Goal: Task Accomplishment & Management: Use online tool/utility

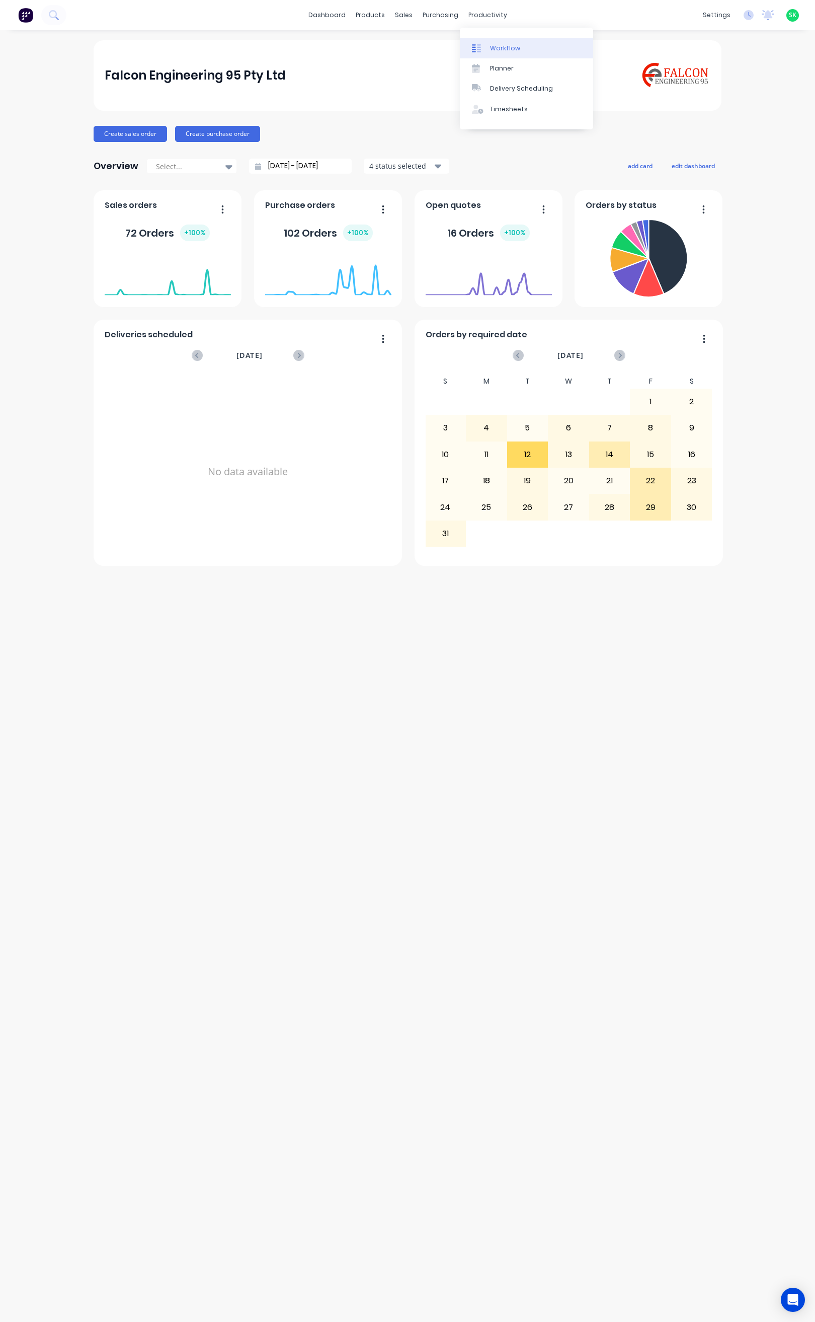
click at [487, 44] on div at bounding box center [479, 48] width 15 height 9
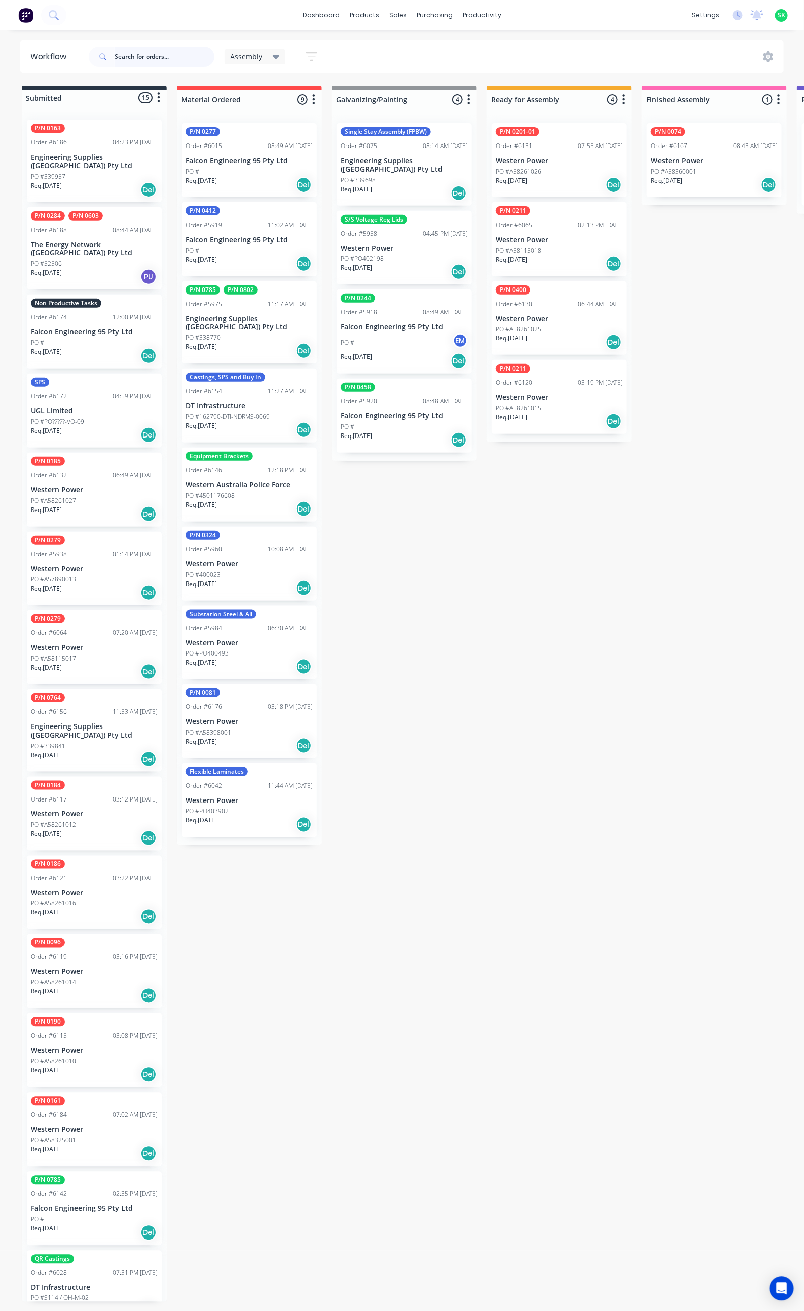
click at [133, 55] on input "text" at bounding box center [165, 57] width 100 height 20
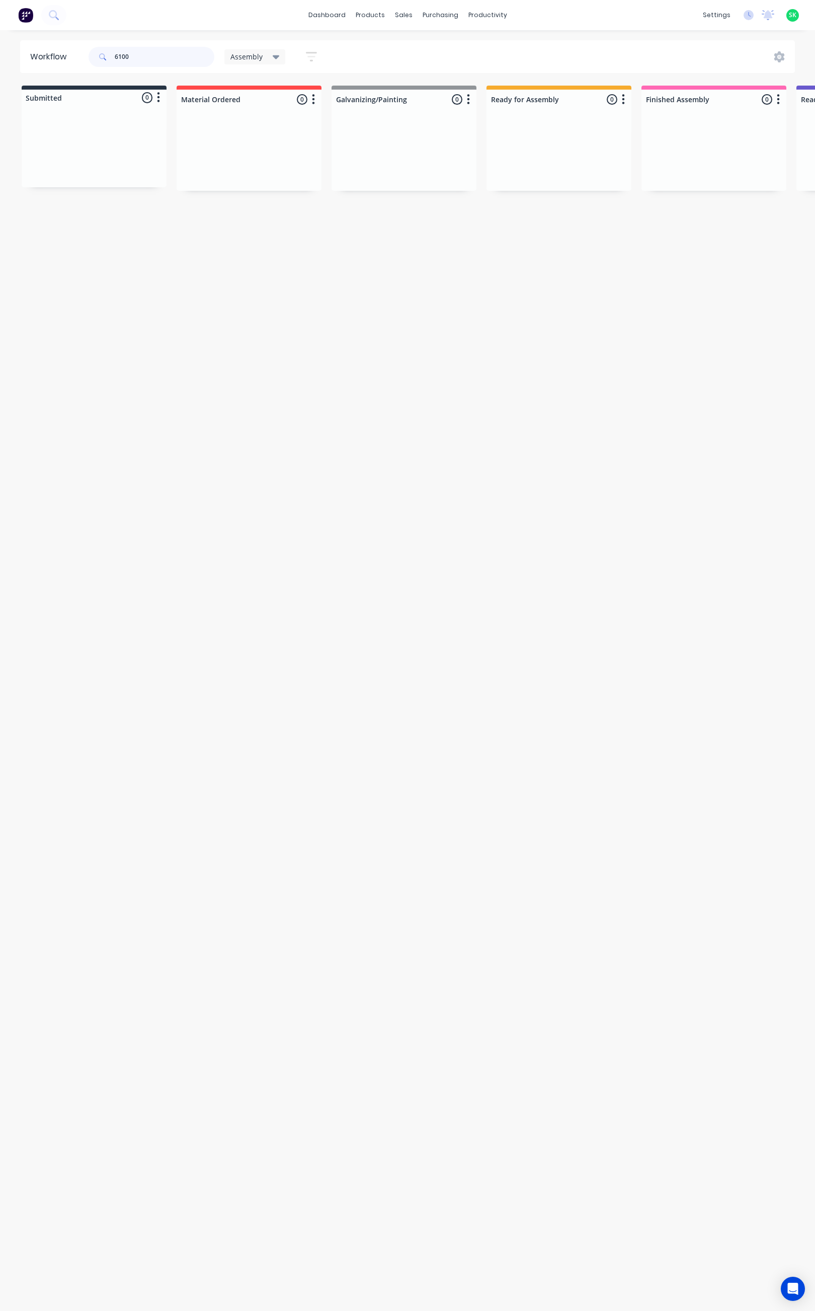
type input "6100"
click at [276, 51] on icon at bounding box center [276, 56] width 7 height 11
click at [260, 128] on button "None" at bounding box center [285, 132] width 107 height 12
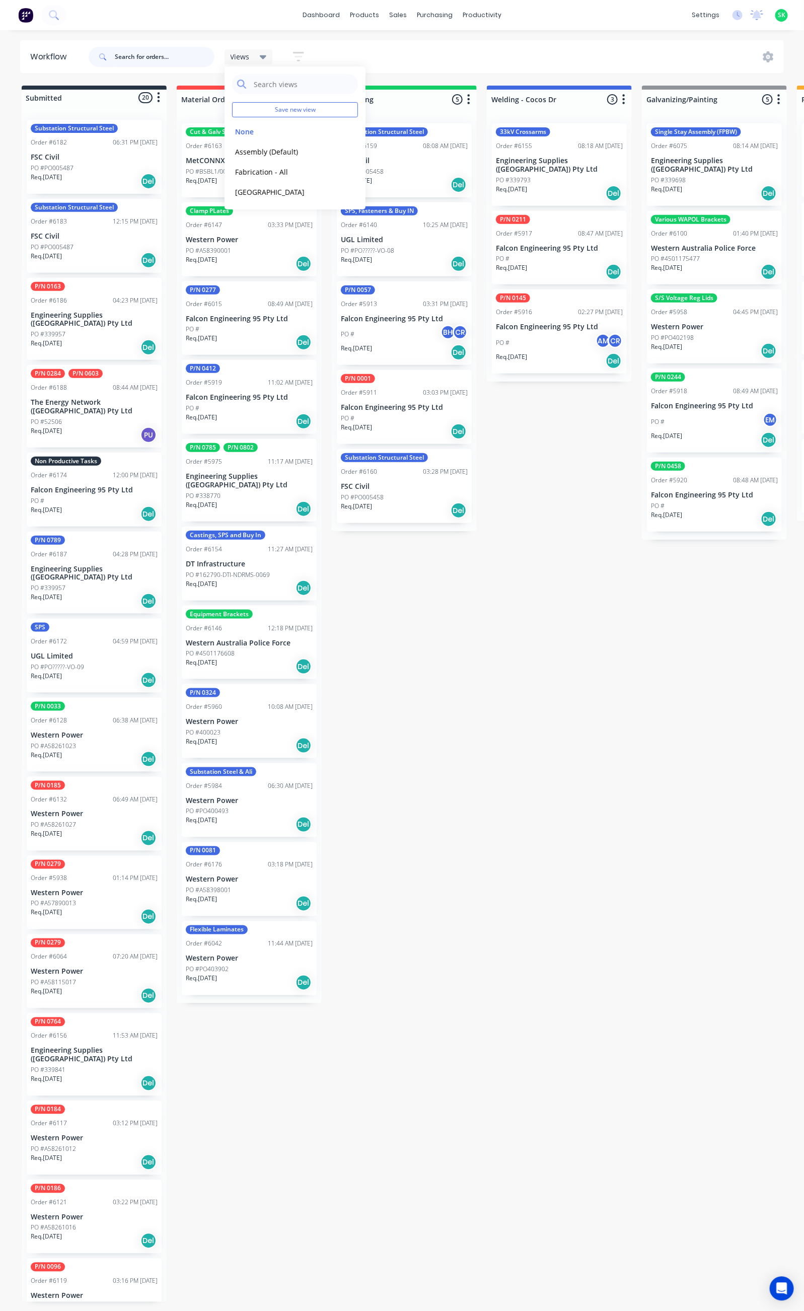
click at [135, 54] on input "text" at bounding box center [165, 57] width 100 height 20
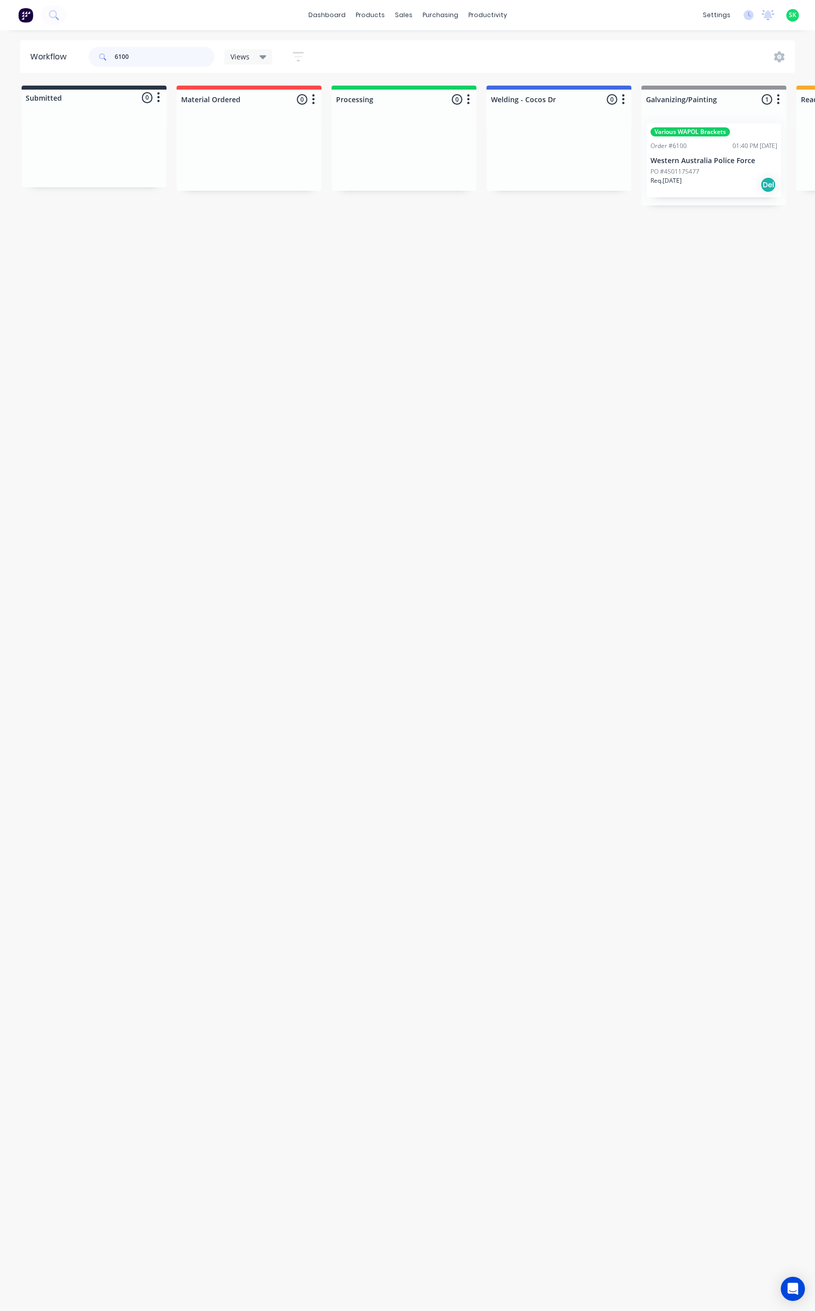
type input "6100"
click at [685, 168] on p "PO #4501175477" at bounding box center [675, 171] width 49 height 9
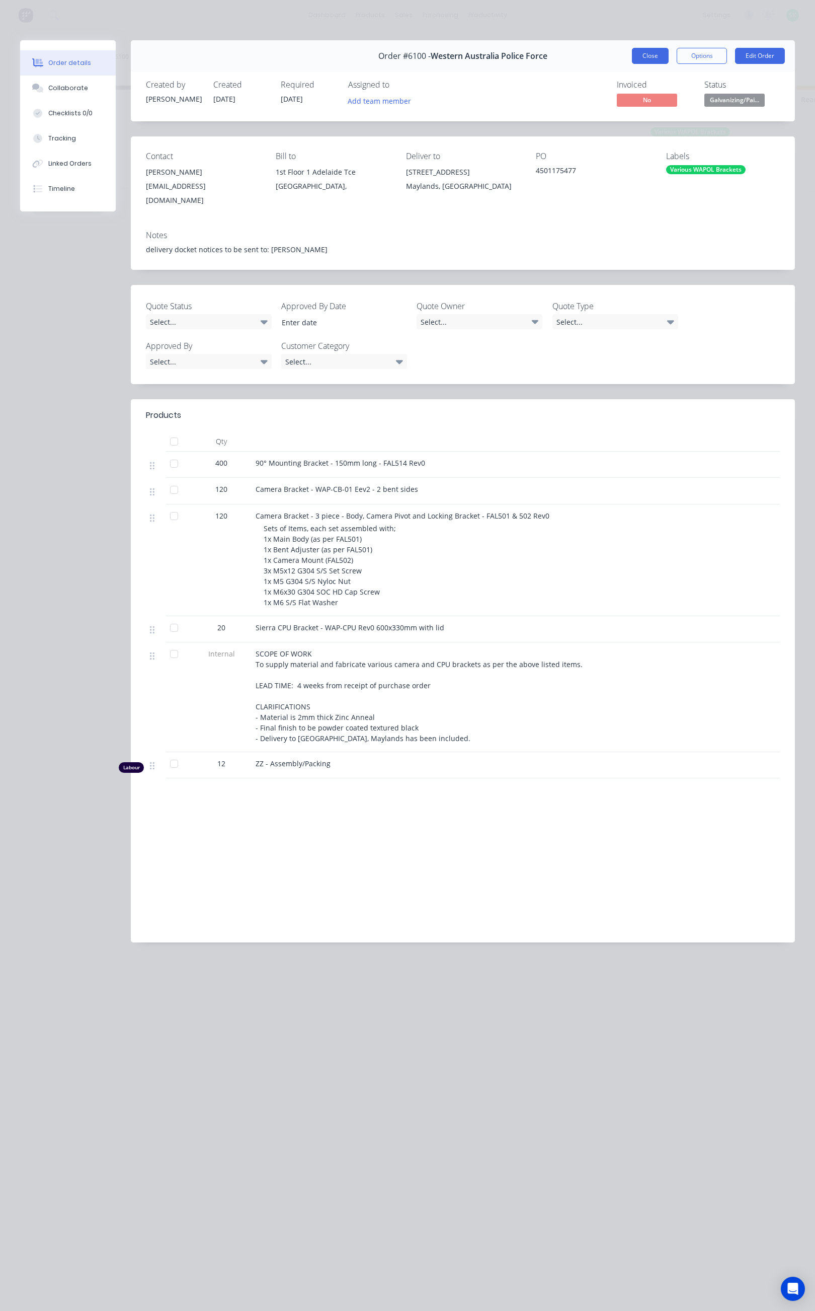
click at [639, 54] on button "Close" at bounding box center [650, 56] width 37 height 16
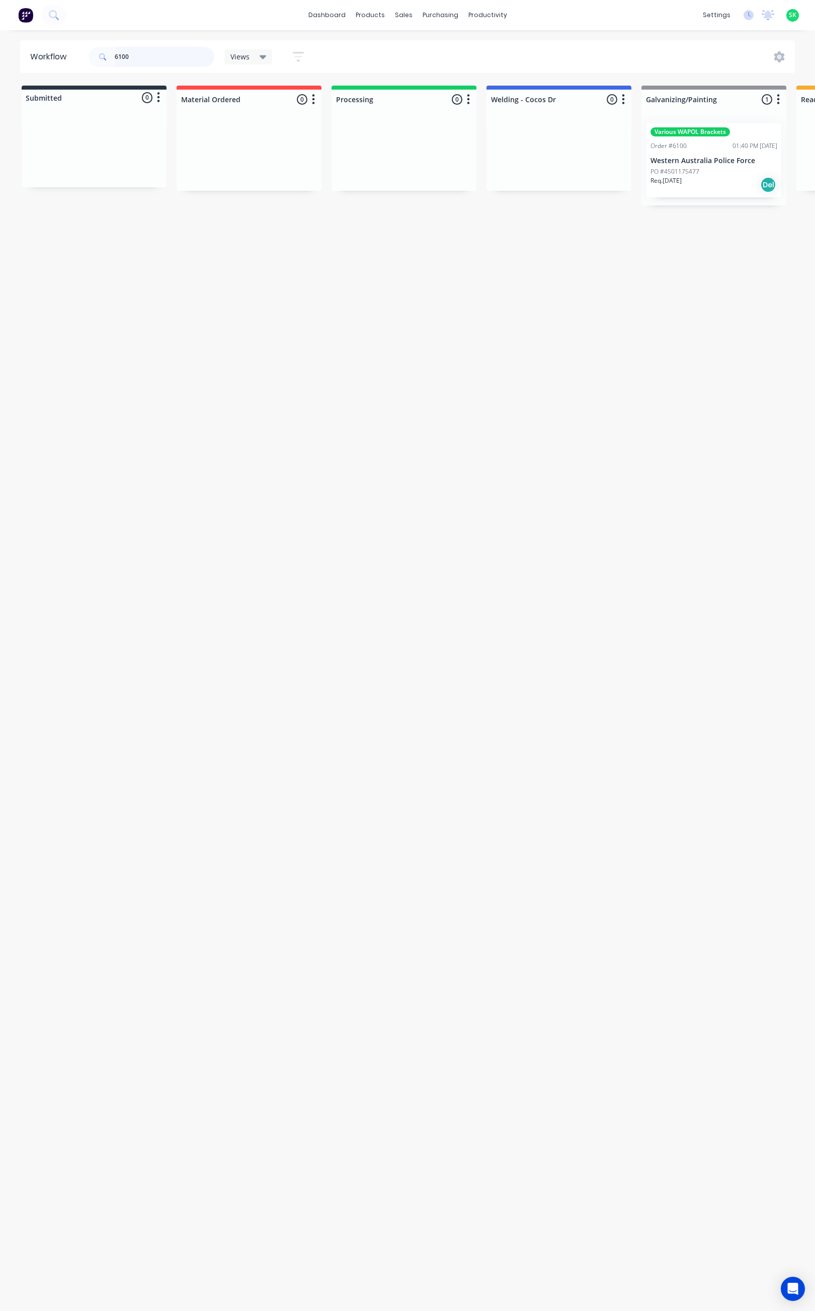
drag, startPoint x: 152, startPoint y: 61, endPoint x: 103, endPoint y: 61, distance: 49.3
click at [103, 61] on div "6100" at bounding box center [152, 57] width 126 height 20
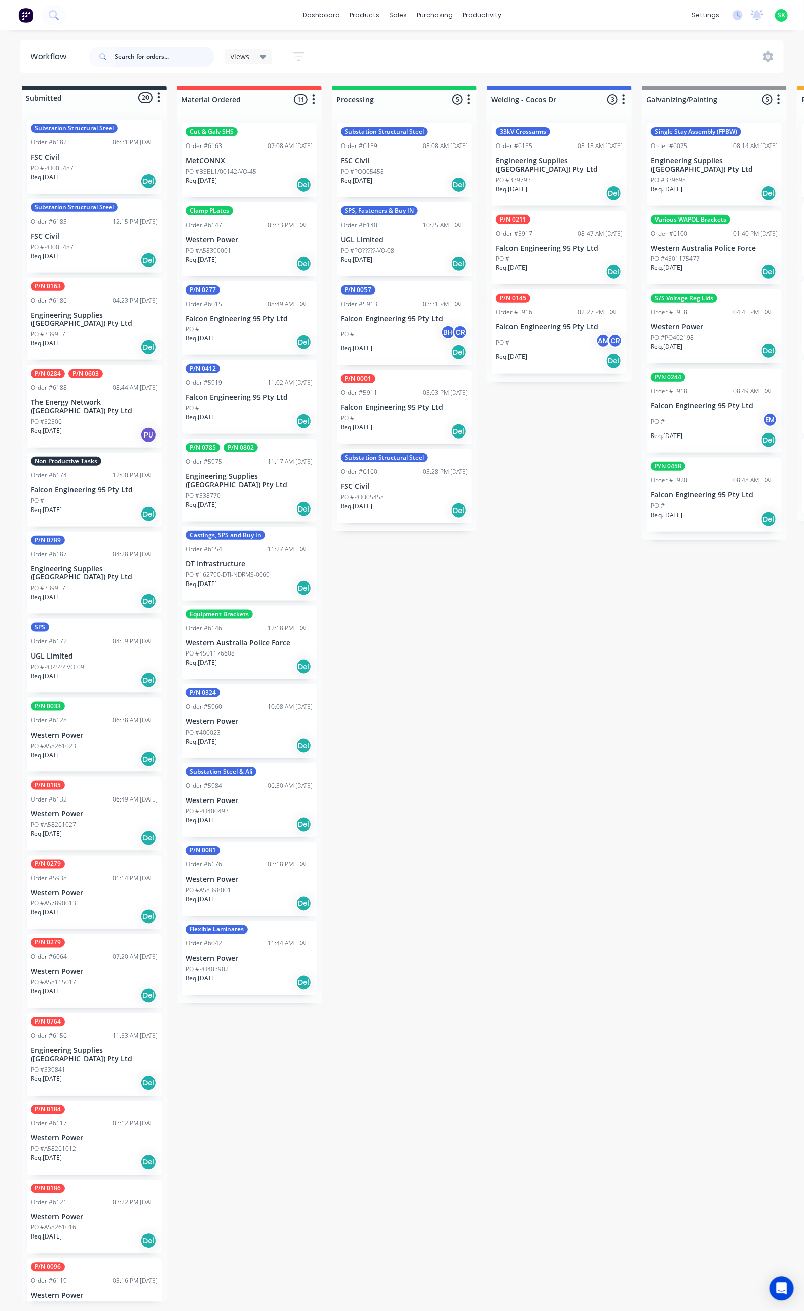
click at [128, 55] on input "text" at bounding box center [165, 57] width 100 height 20
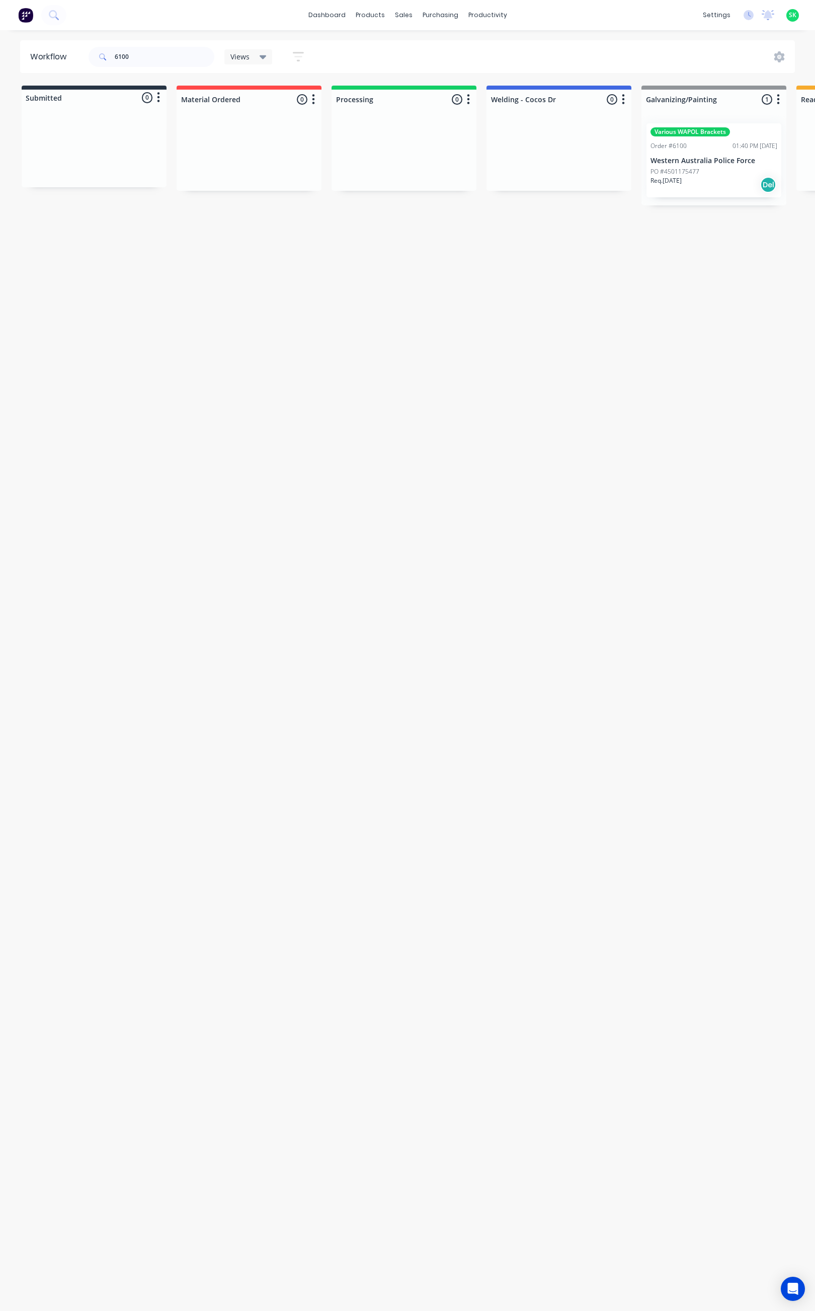
click at [677, 164] on p "Western Australia Police Force" at bounding box center [714, 161] width 127 height 9
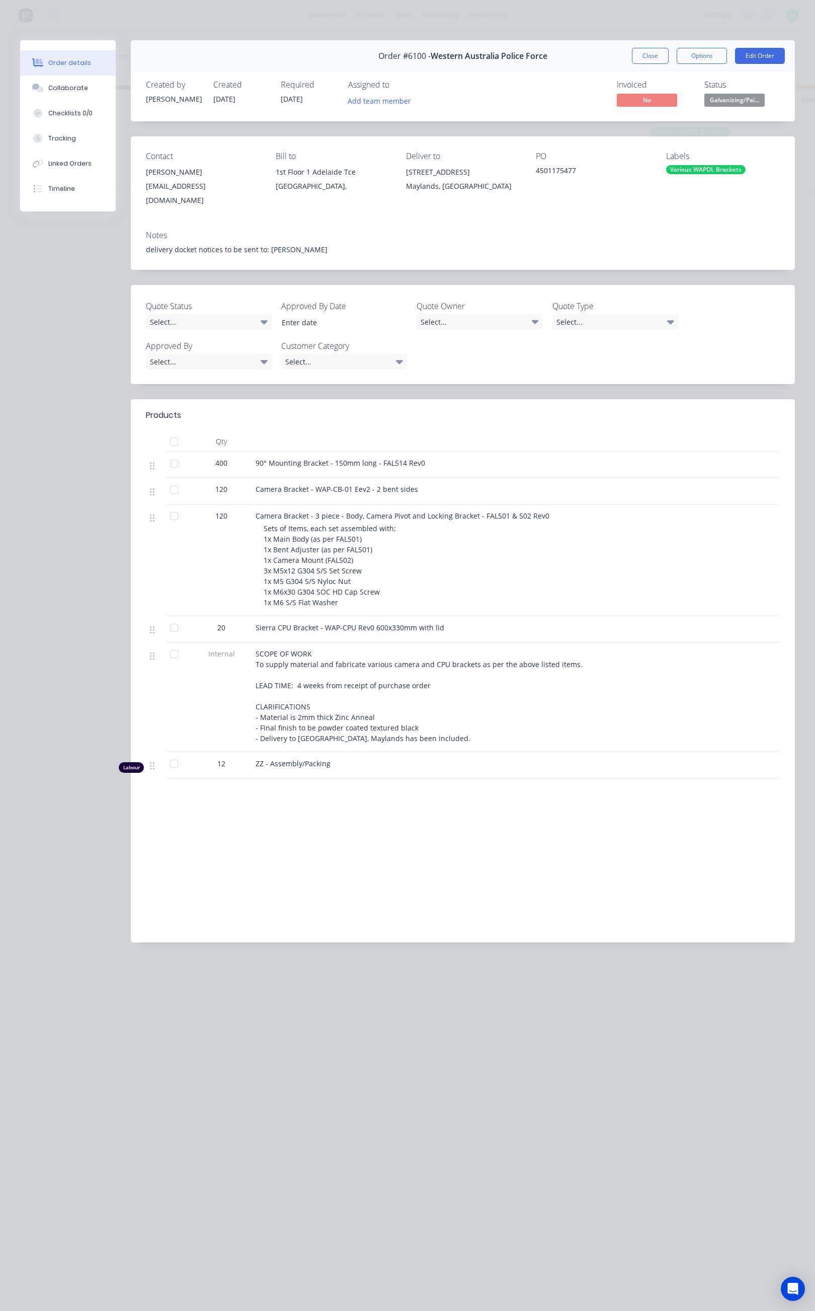
drag, startPoint x: 657, startPoint y: 52, endPoint x: 595, endPoint y: 52, distance: 61.9
click at [657, 52] on button "Close" at bounding box center [650, 56] width 37 height 16
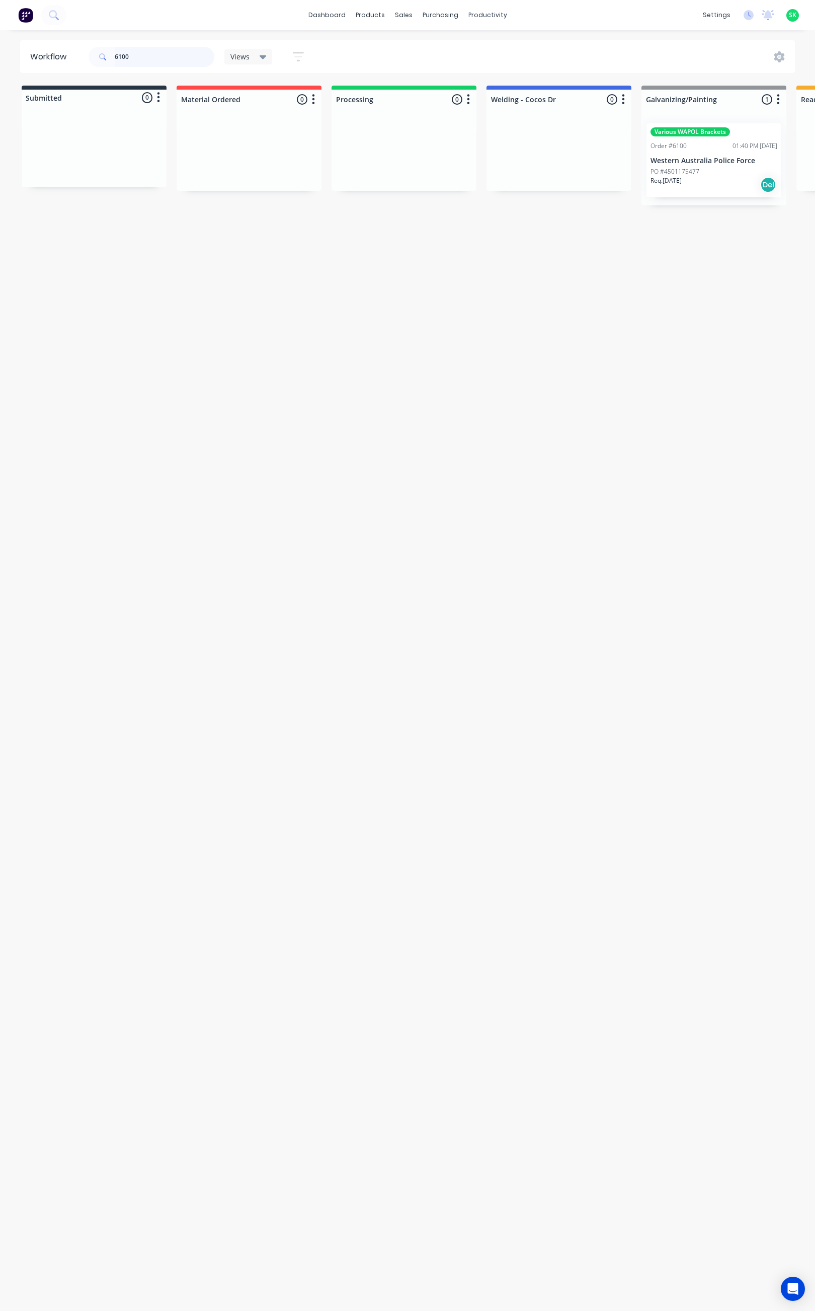
drag, startPoint x: 133, startPoint y: 58, endPoint x: 115, endPoint y: 63, distance: 18.5
click at [112, 59] on div "6100" at bounding box center [152, 57] width 126 height 20
type input "6075"
click at [687, 158] on p "Engineering Supplies ([GEOGRAPHIC_DATA]) Pty Ltd" at bounding box center [714, 165] width 127 height 17
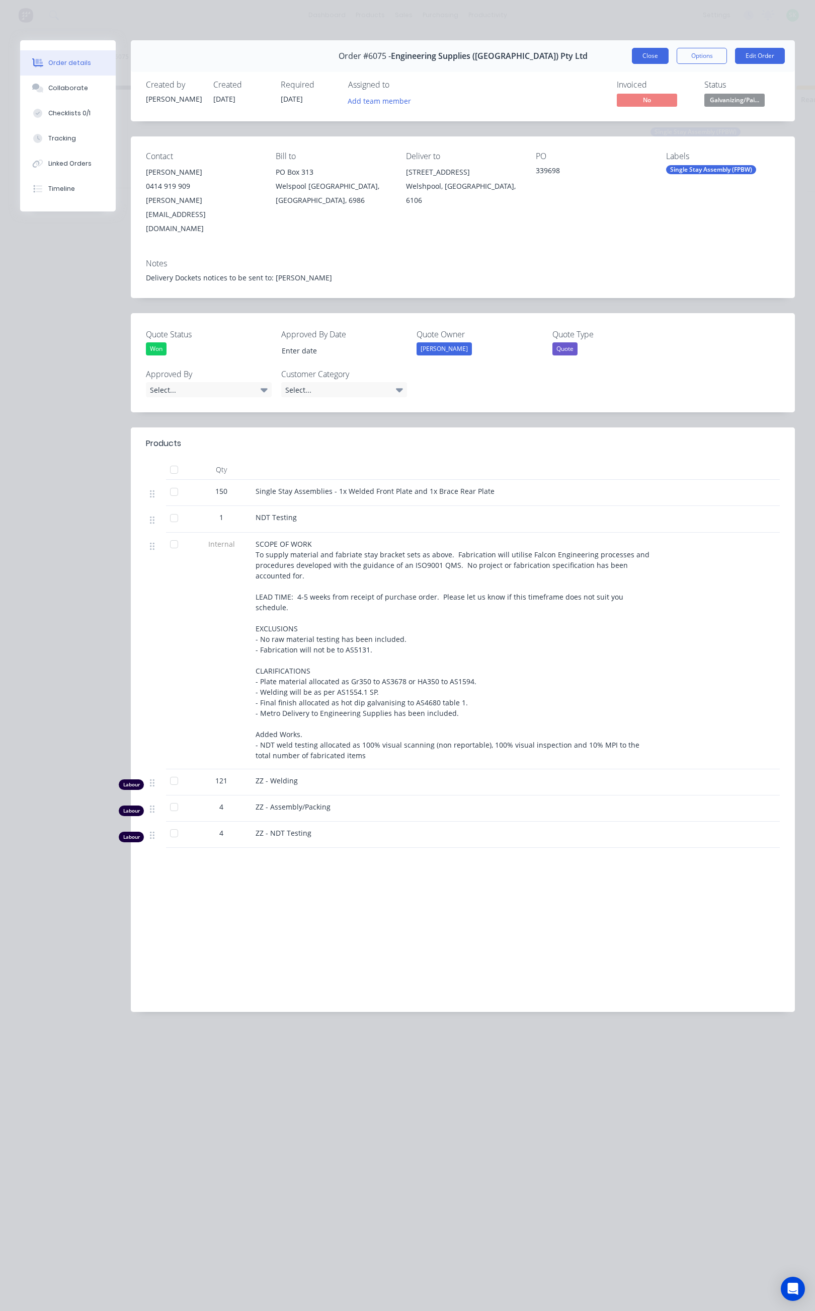
click at [652, 56] on button "Close" at bounding box center [650, 56] width 37 height 16
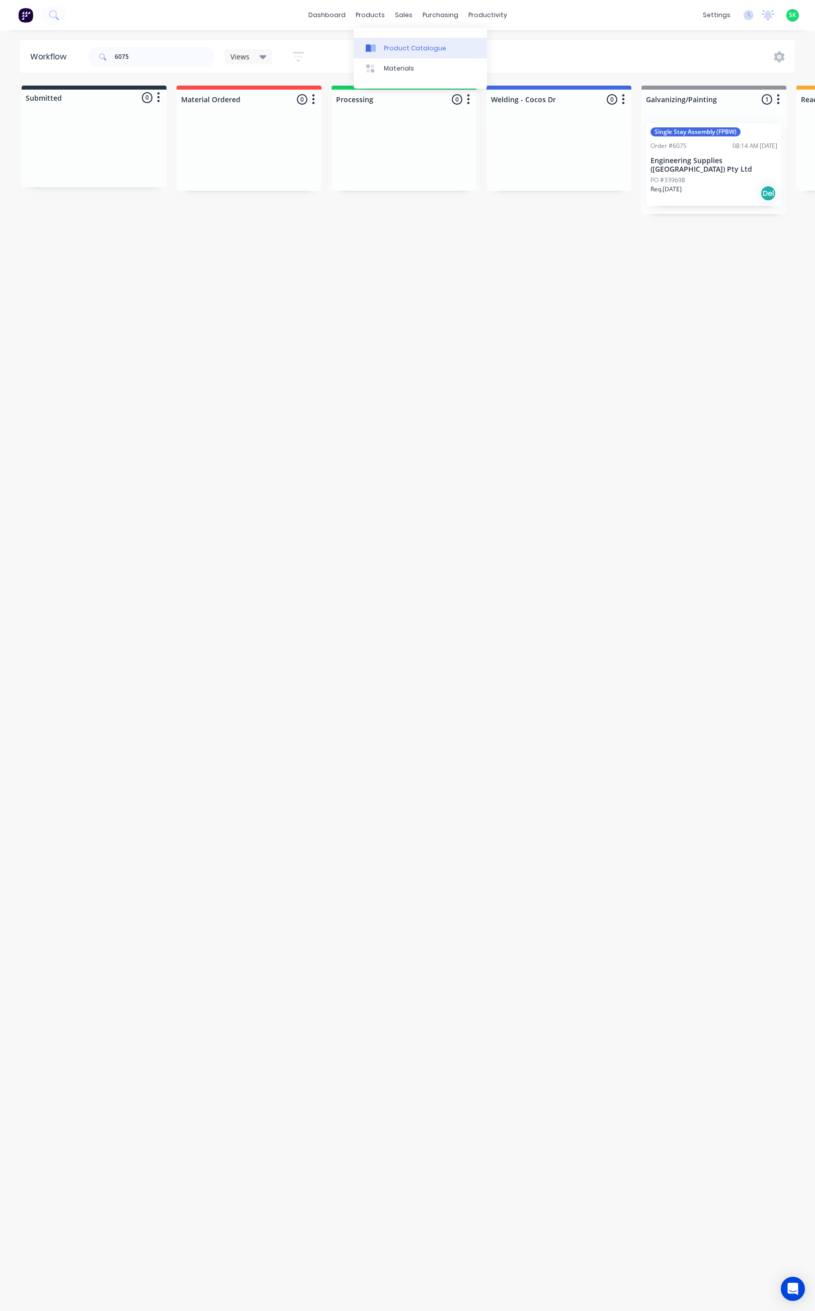
click at [378, 47] on div at bounding box center [373, 48] width 15 height 9
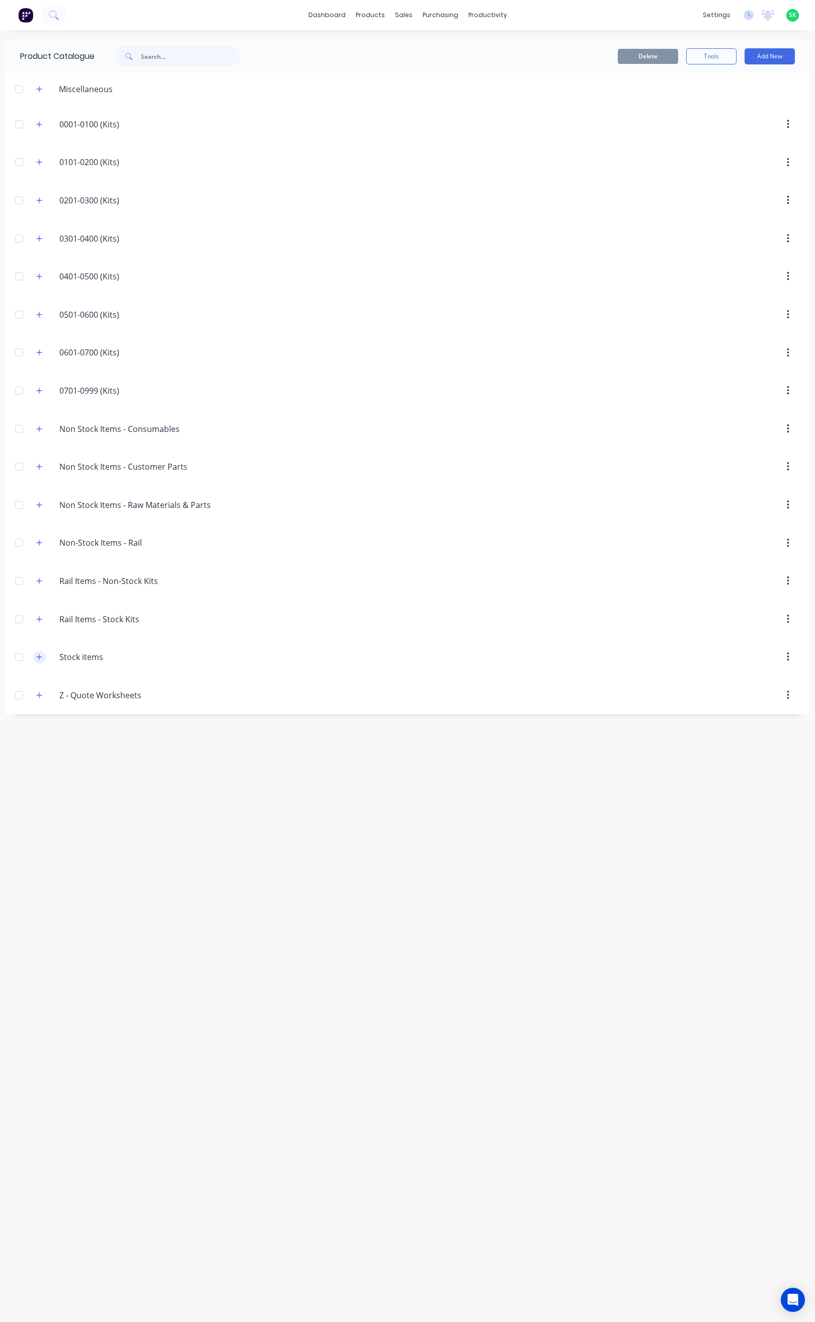
click at [41, 660] on icon "button" at bounding box center [39, 656] width 6 height 7
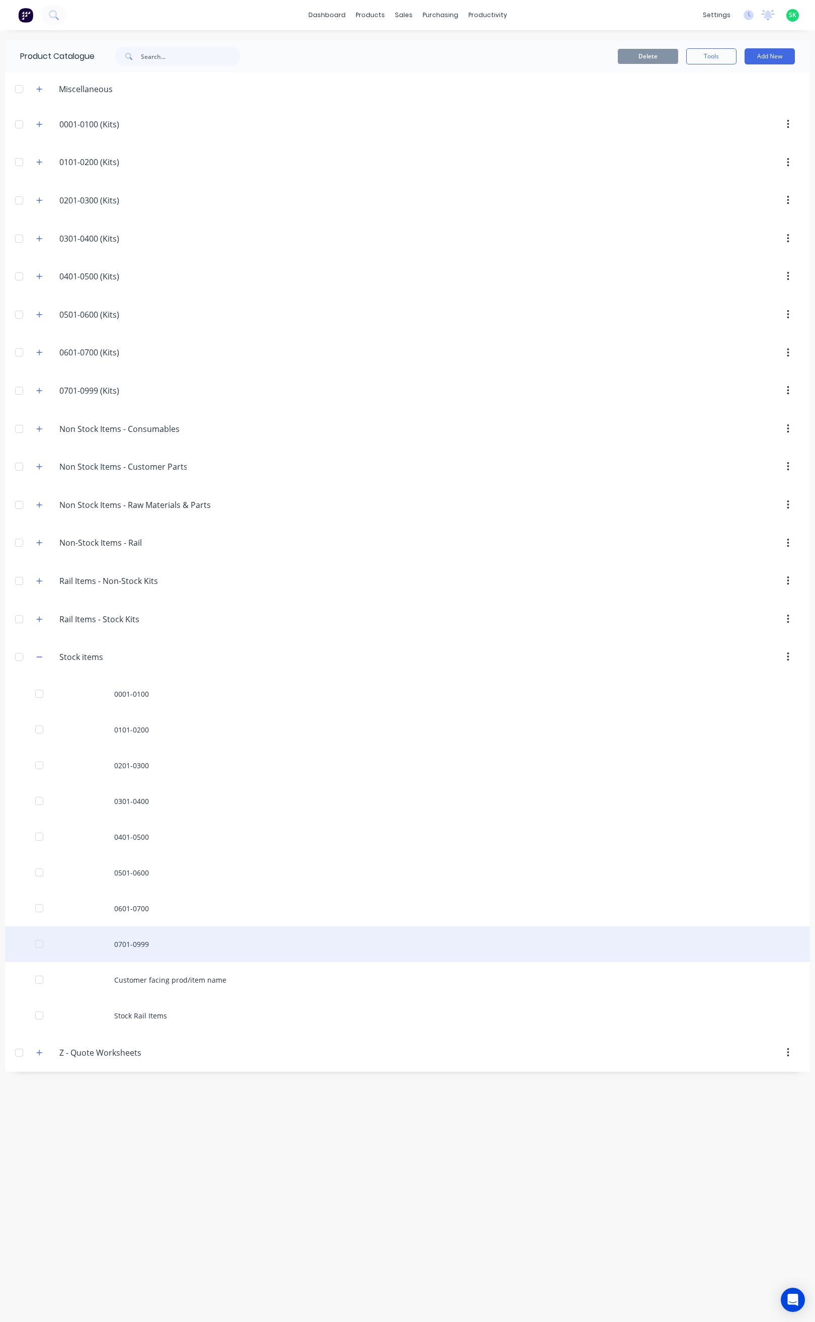
click at [128, 944] on div "0701-0999" at bounding box center [407, 944] width 805 height 36
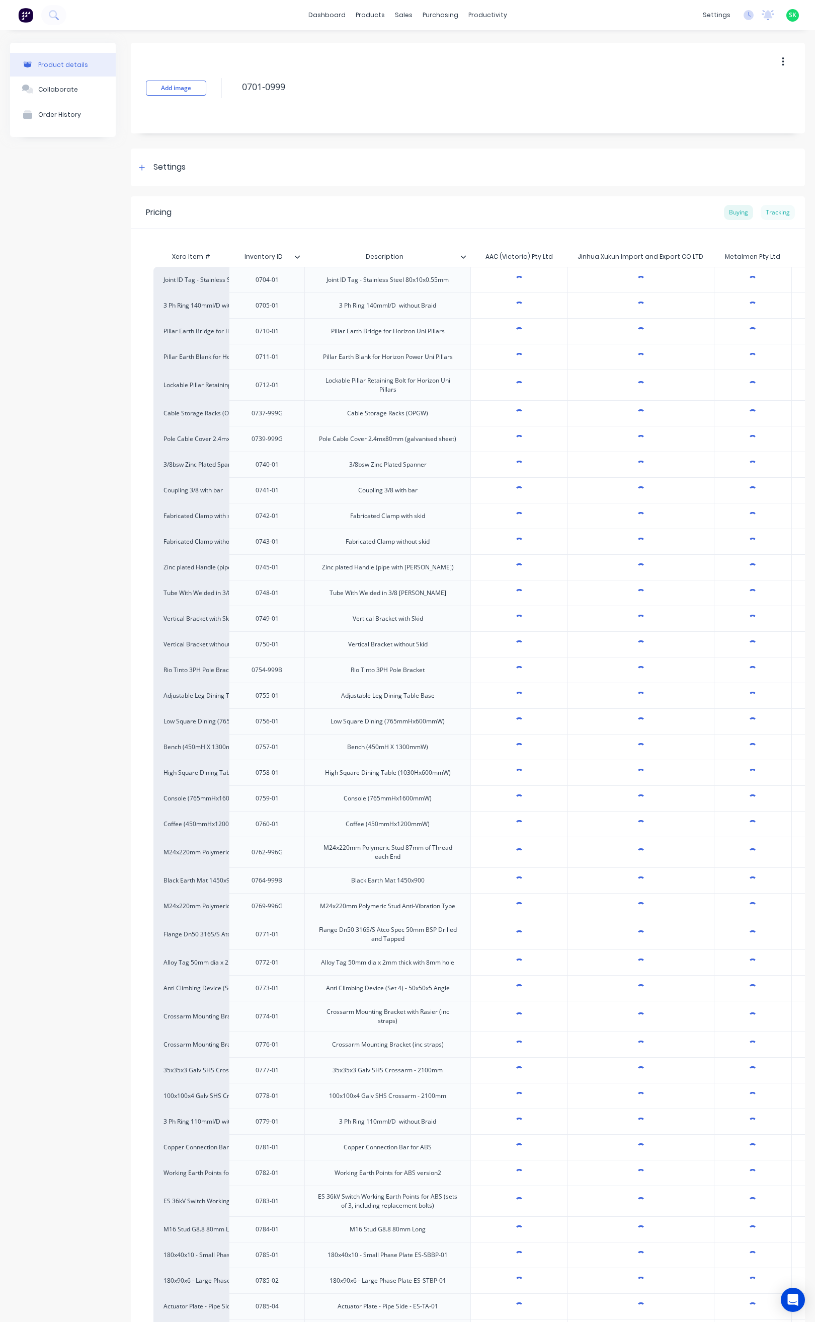
click at [761, 213] on div "Tracking" at bounding box center [778, 212] width 34 height 15
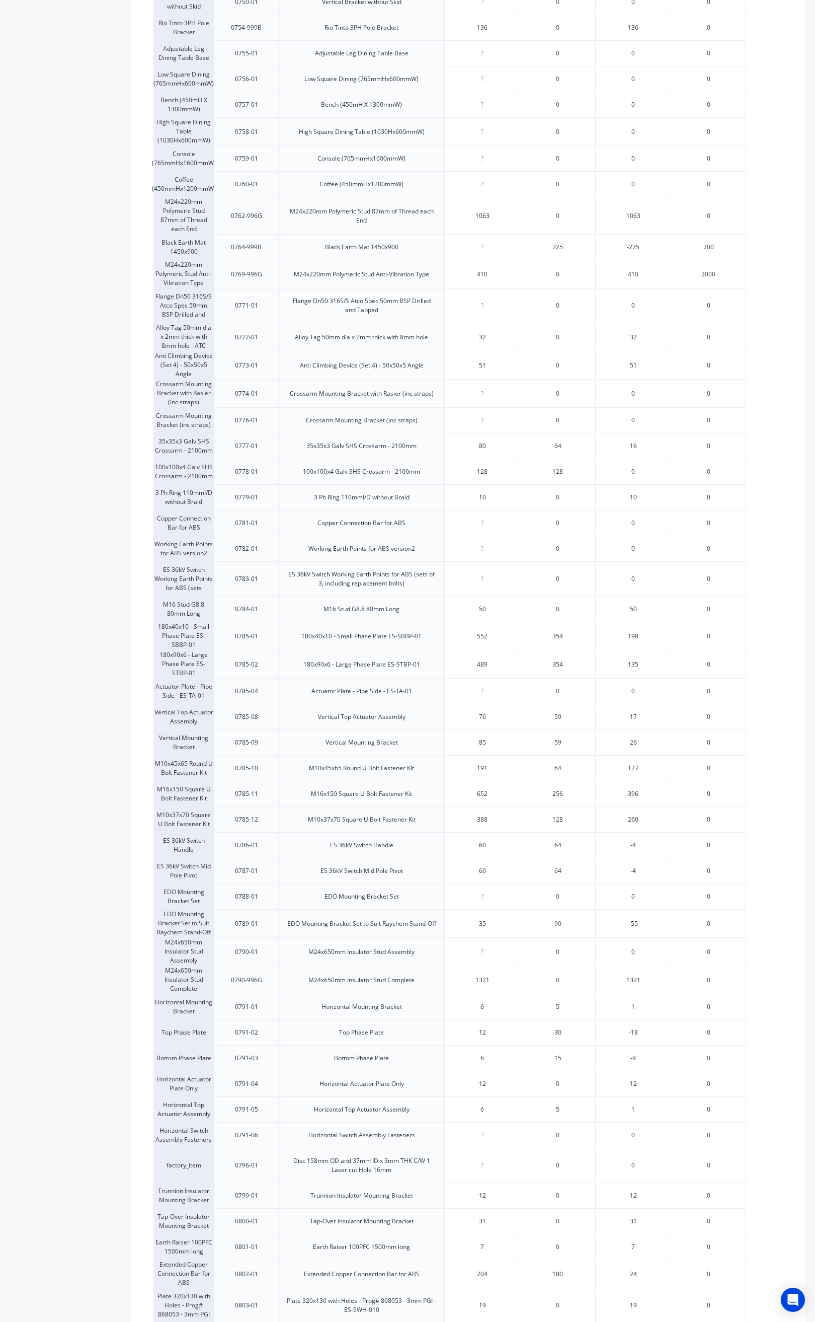
scroll to position [679, 0]
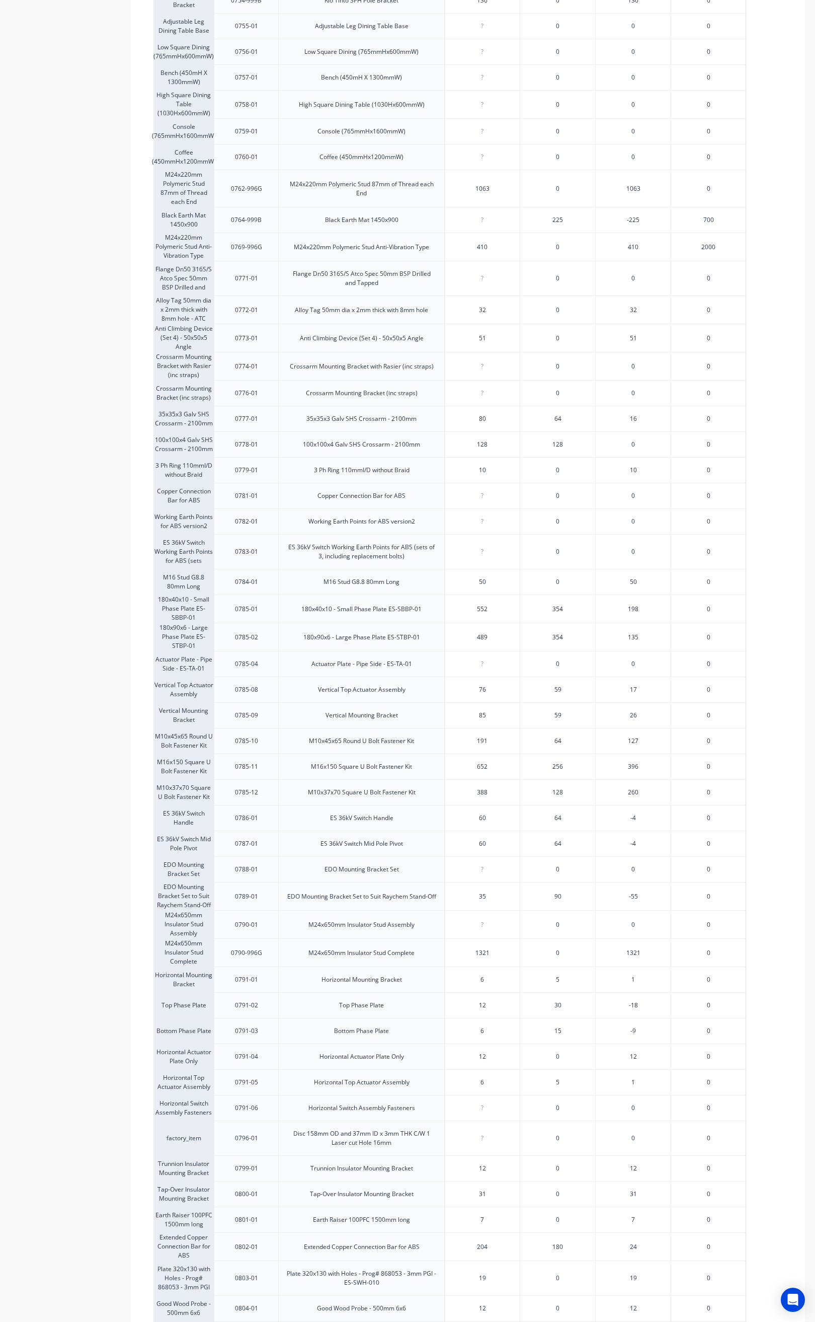
click at [489, 901] on input "35" at bounding box center [482, 896] width 75 height 9
click at [490, 901] on input "35" at bounding box center [482, 896] width 75 height 9
type input "3"
type input "105"
click at [515, 992] on div "6" at bounding box center [482, 979] width 75 height 25
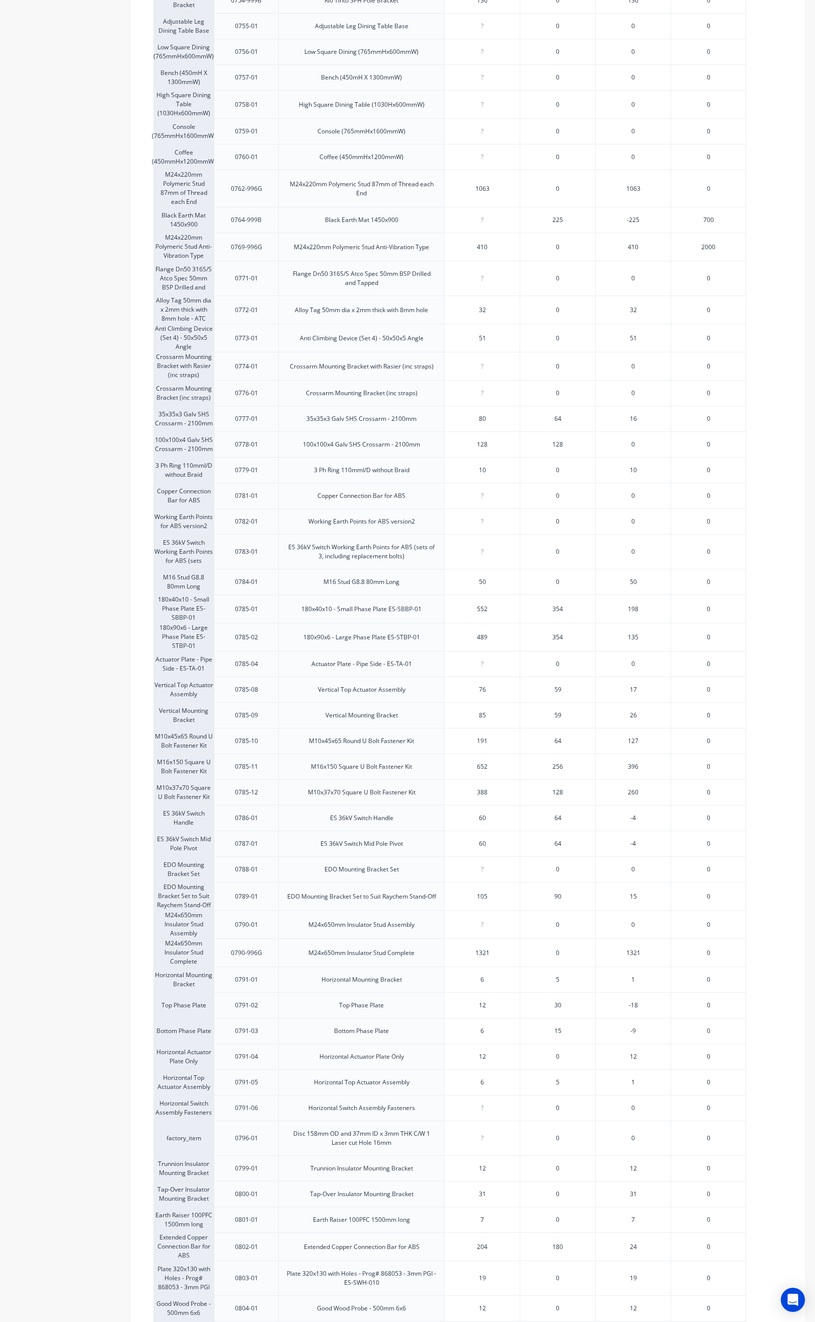
type input "6"
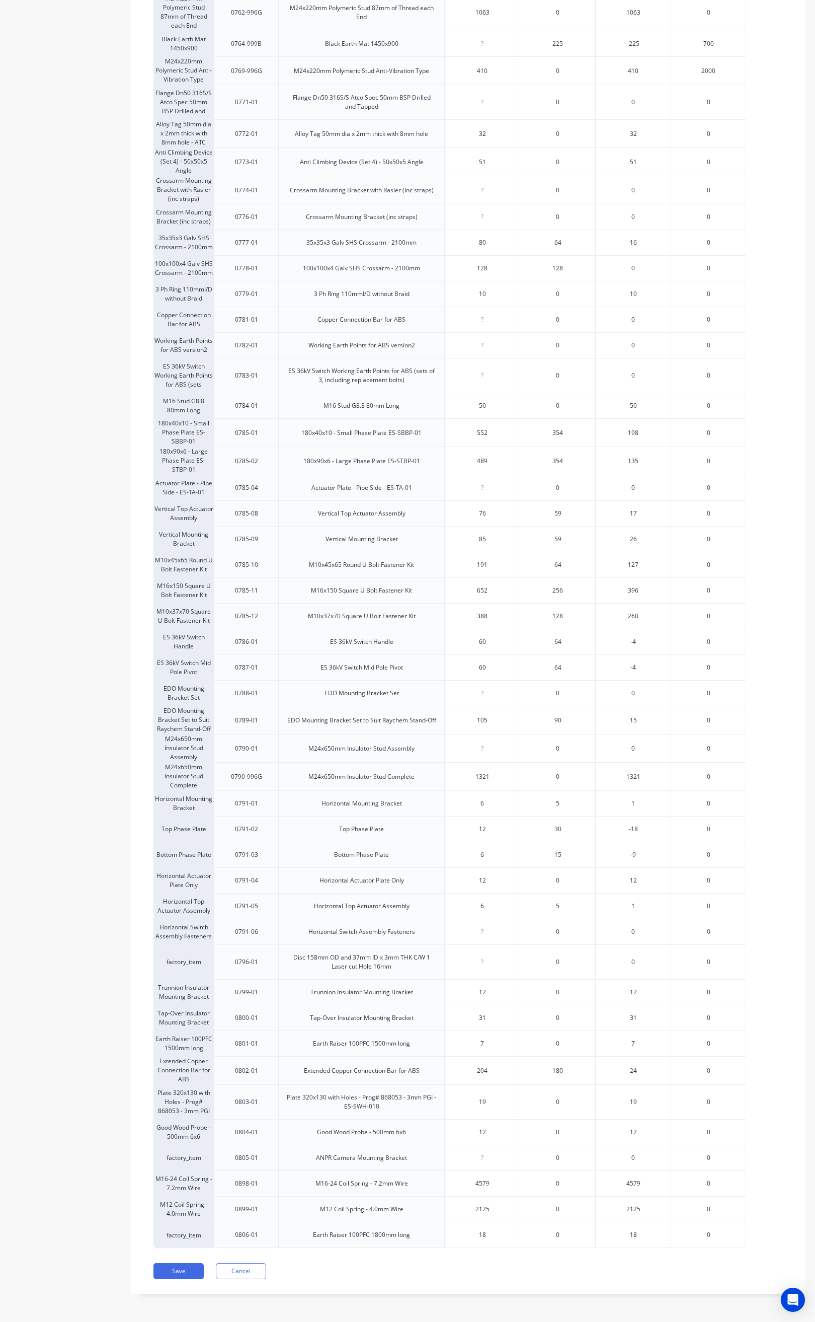
scroll to position [884, 0]
click at [186, 1276] on button "Save" at bounding box center [178, 1271] width 50 height 16
